Goal: Check status

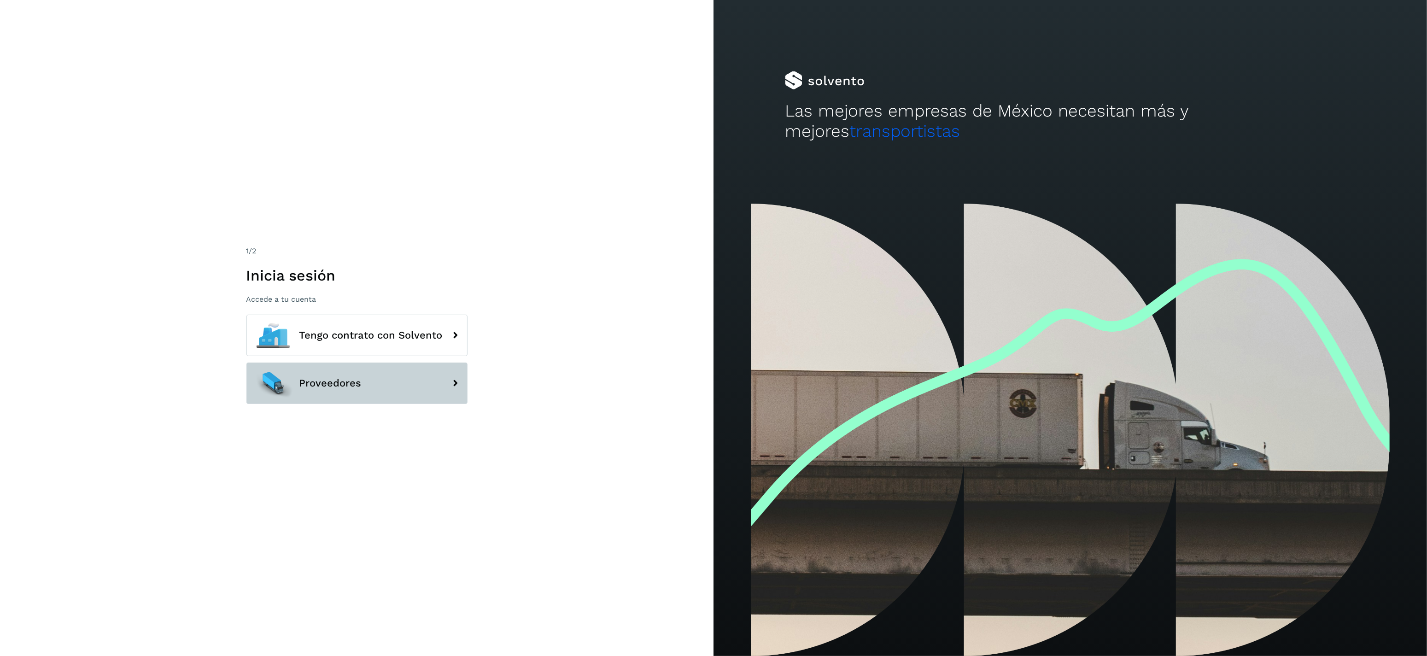
click at [343, 390] on button "Proveedores" at bounding box center [356, 383] width 221 height 41
click at [343, 383] on span "Proveedores" at bounding box center [330, 383] width 62 height 11
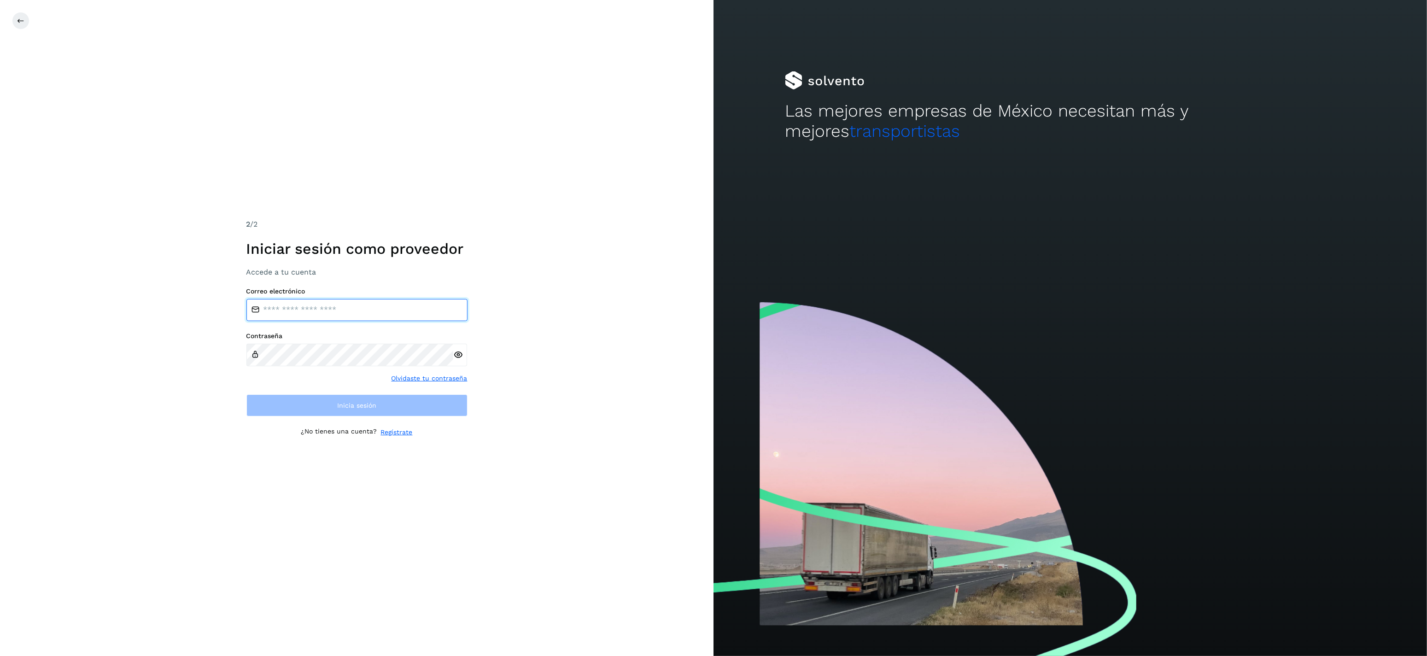
type input "**********"
click at [310, 310] on input "**********" at bounding box center [356, 310] width 221 height 22
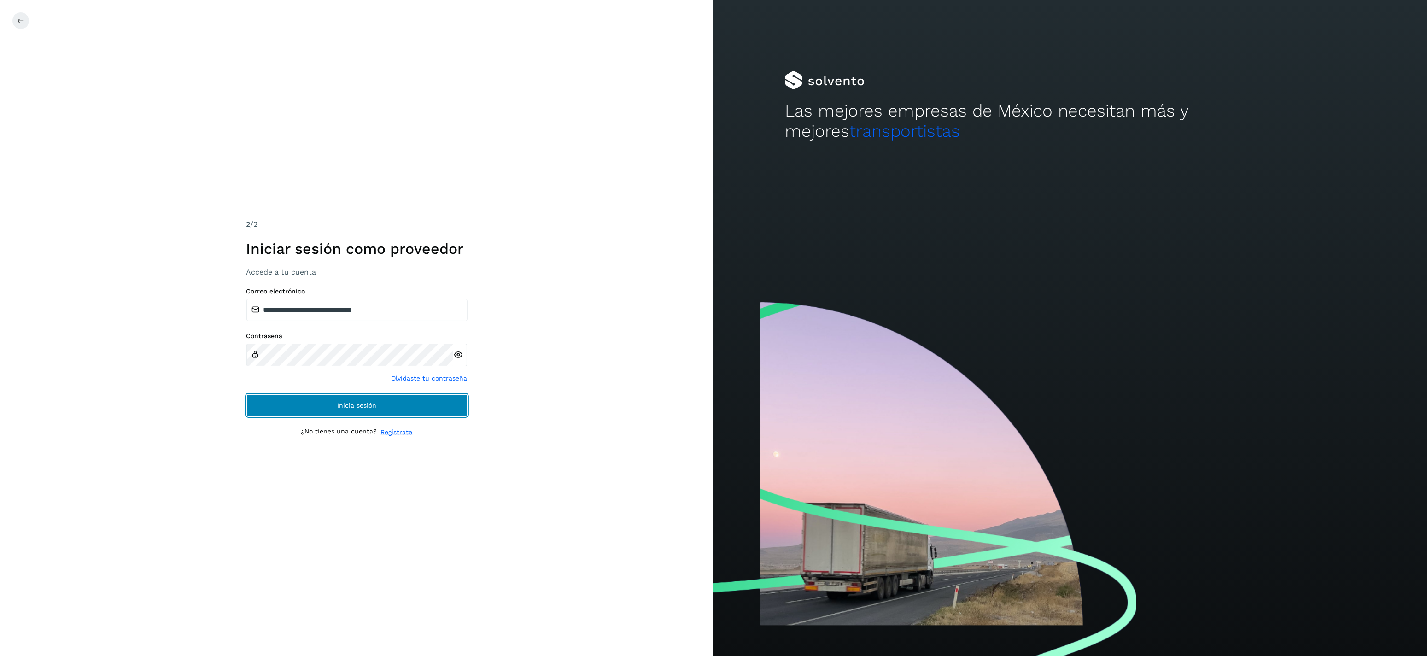
click at [290, 403] on button "Inicia sesión" at bounding box center [356, 405] width 221 height 22
click at [297, 404] on button "Inicia sesión" at bounding box center [356, 405] width 221 height 22
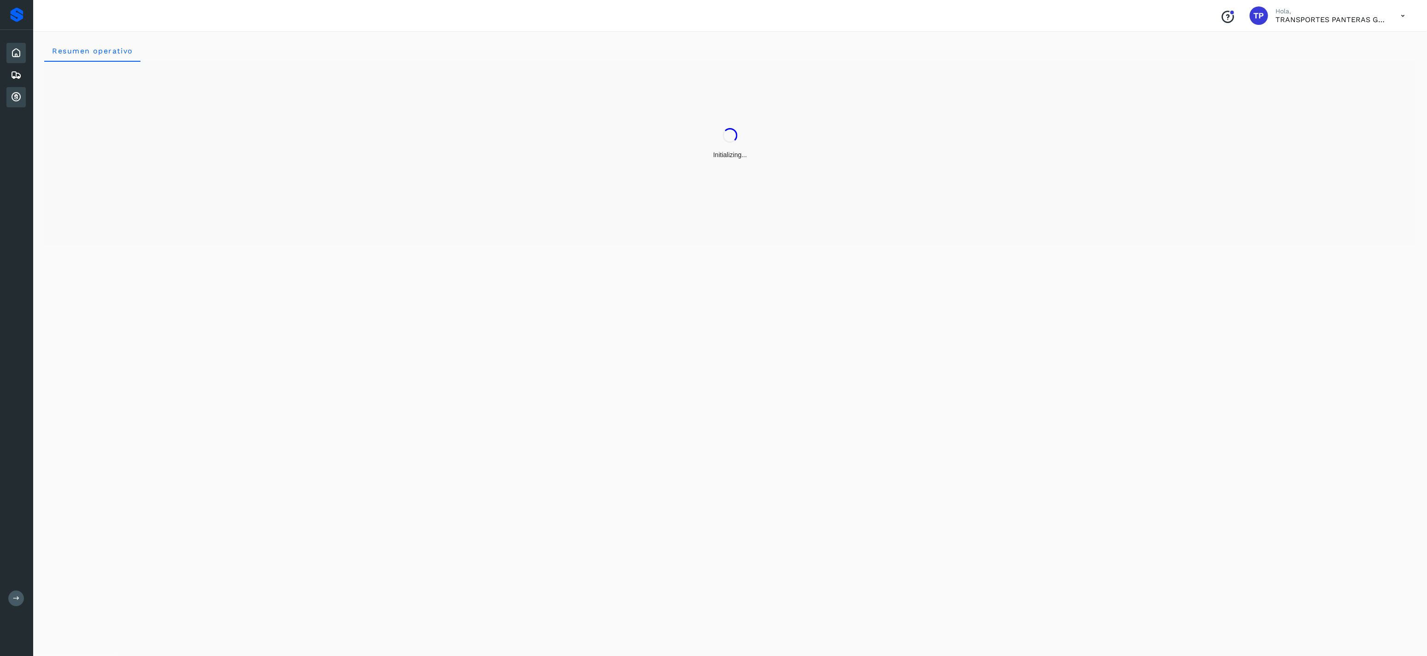
click at [16, 101] on icon at bounding box center [16, 97] width 11 height 11
click at [1330, 62] on button "Todas" at bounding box center [1310, 59] width 68 height 17
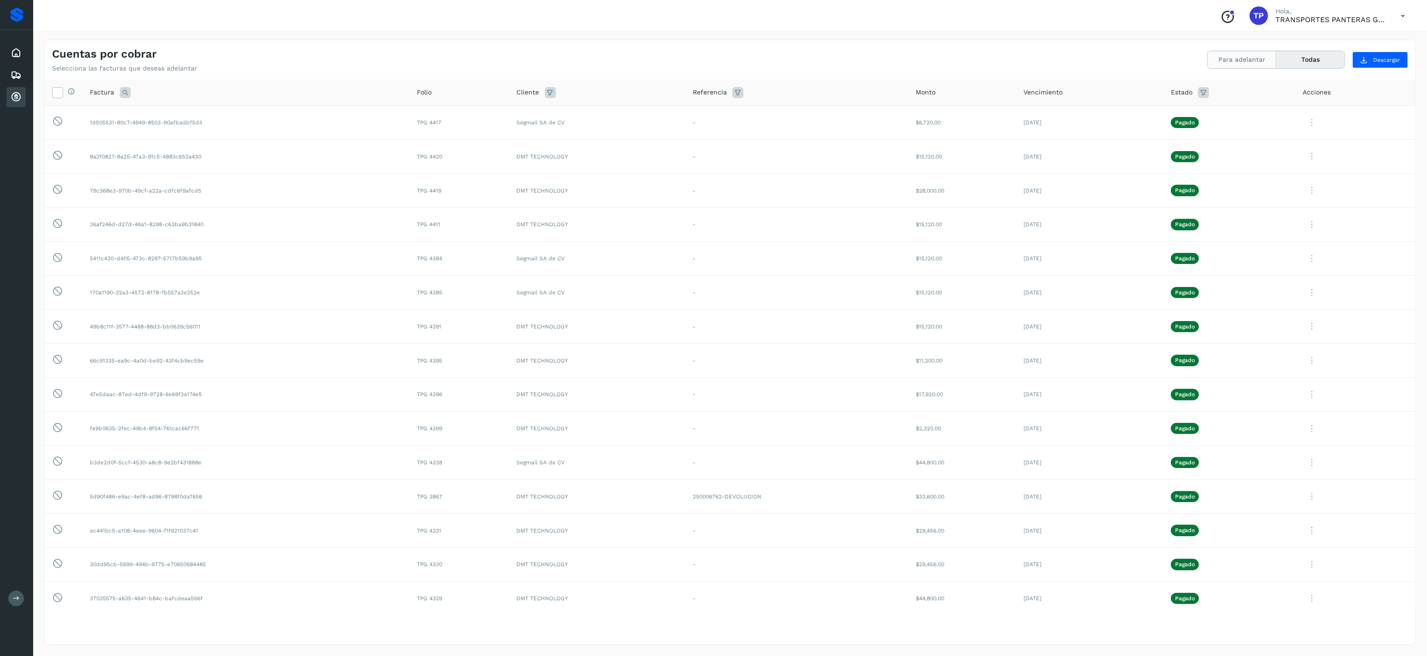
click at [1249, 66] on button "Para adelantar" at bounding box center [1242, 59] width 69 height 17
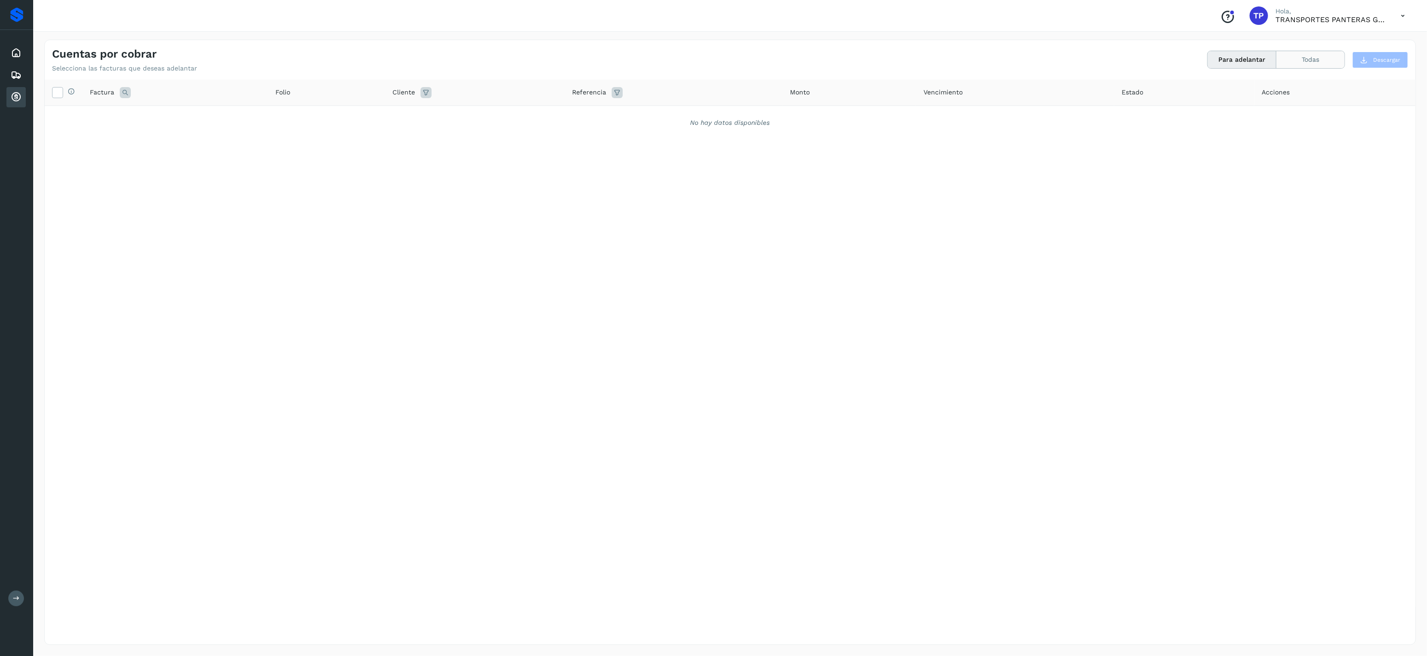
click at [1304, 61] on button "Todas" at bounding box center [1310, 59] width 68 height 17
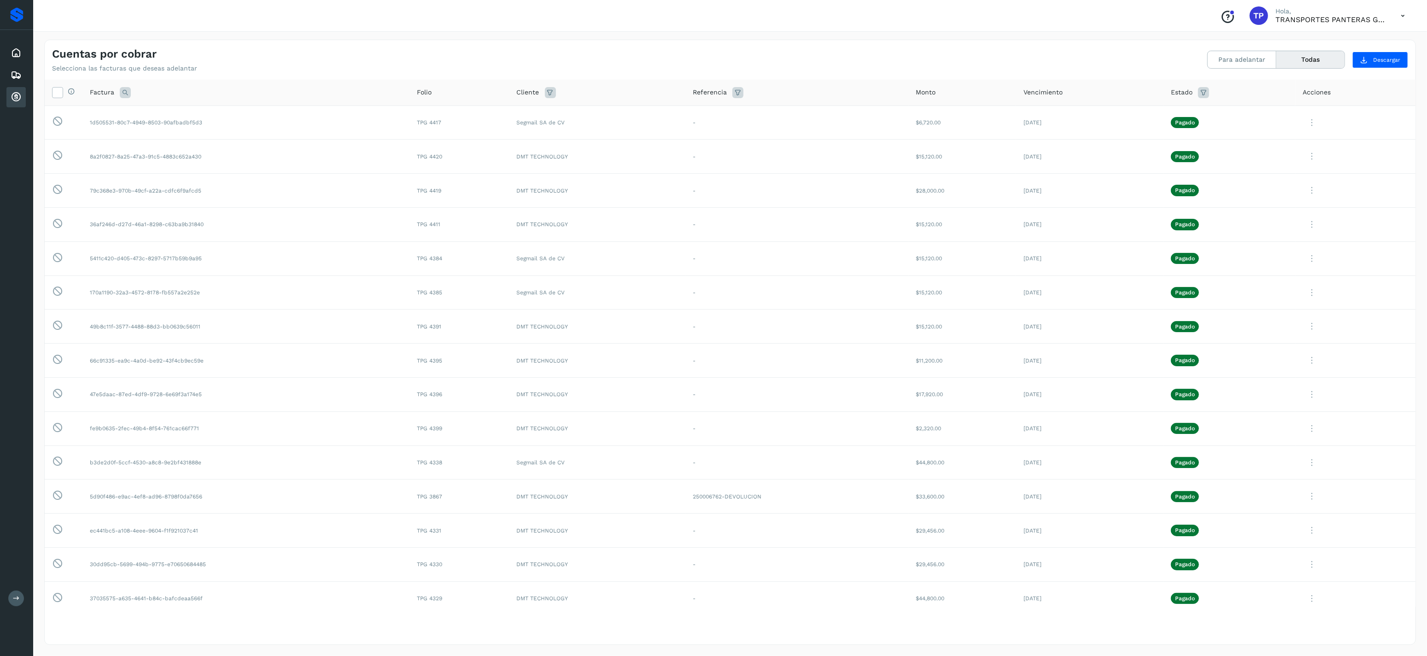
scroll to position [33, 0]
drag, startPoint x: 507, startPoint y: 442, endPoint x: 573, endPoint y: 441, distance: 66.3
click at [573, 441] on td "Segmail SA de CV" at bounding box center [597, 429] width 176 height 34
click at [650, 77] on div "Cuentas por cobrar Selecciona las facturas que deseas adelantar Para adelantar …" at bounding box center [730, 342] width 1372 height 605
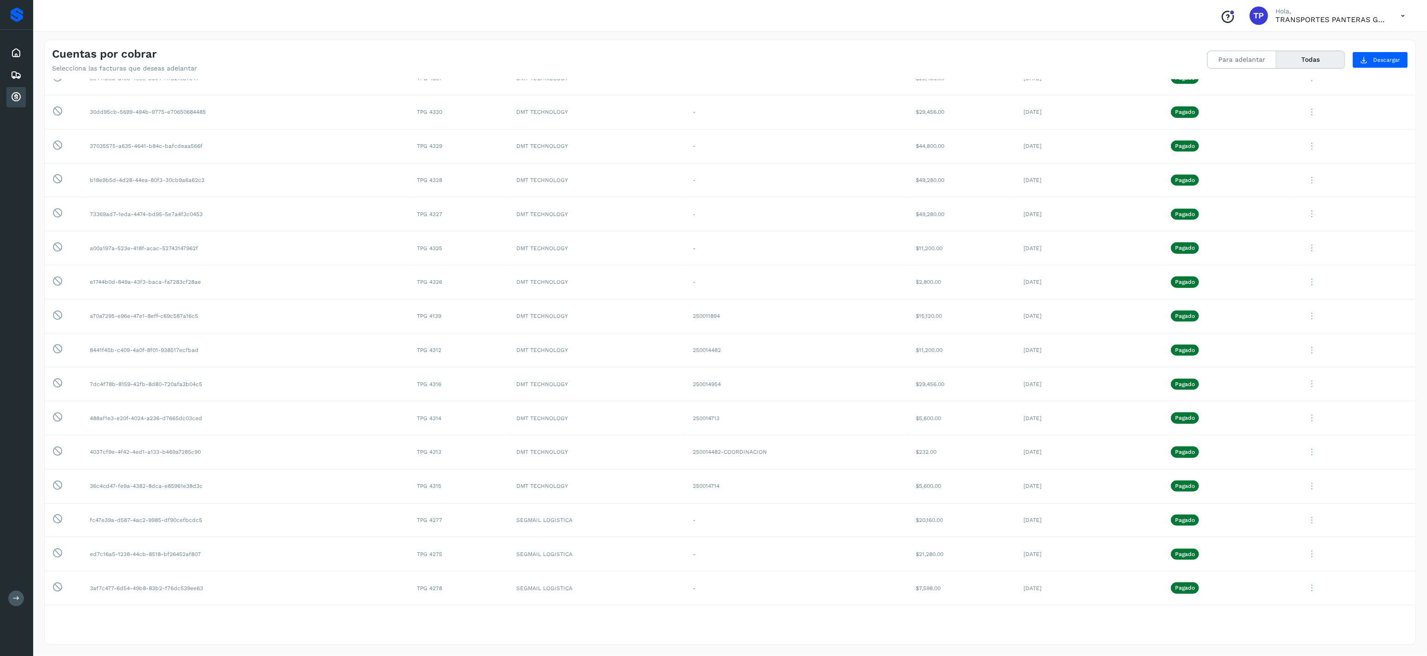
scroll to position [501, 0]
